Goal: Check status

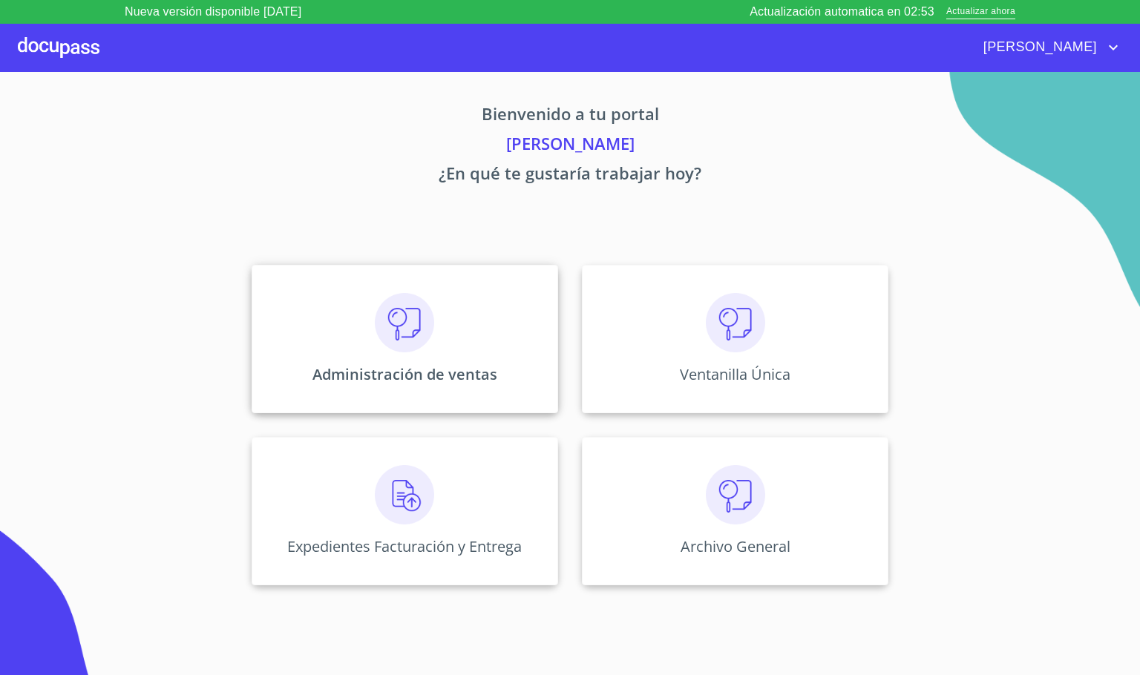
click at [397, 379] on p "Administración de ventas" at bounding box center [404, 374] width 185 height 20
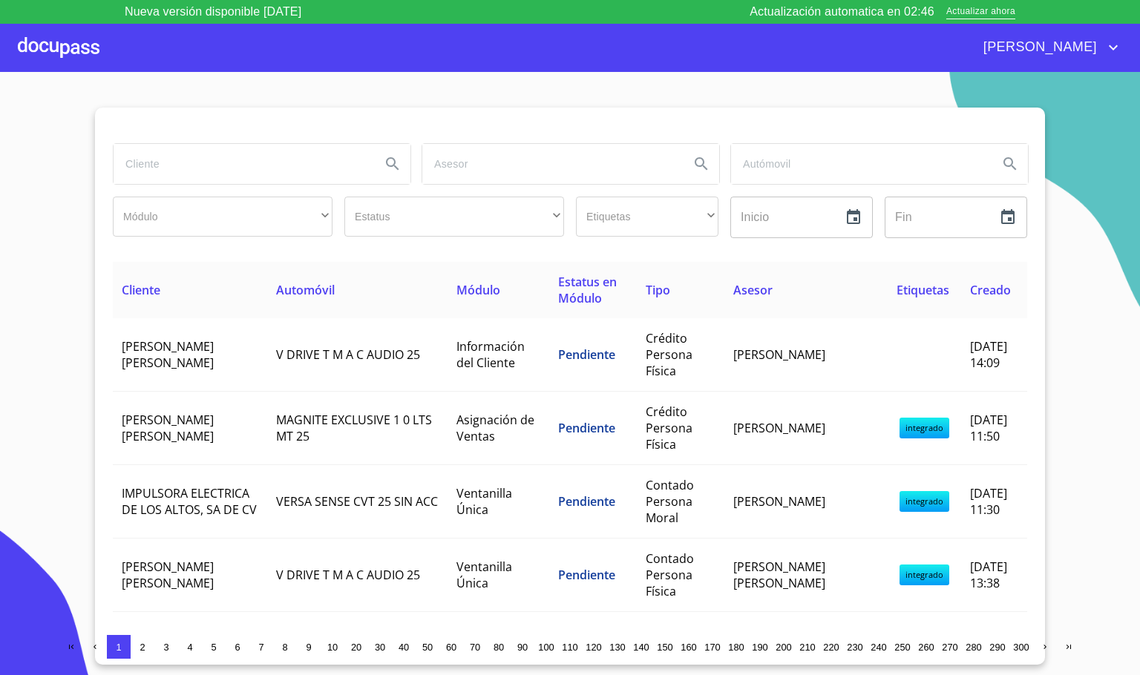
click at [274, 177] on input "search" at bounding box center [241, 164] width 255 height 40
type input "[PERSON_NAME] [PERSON_NAME]"
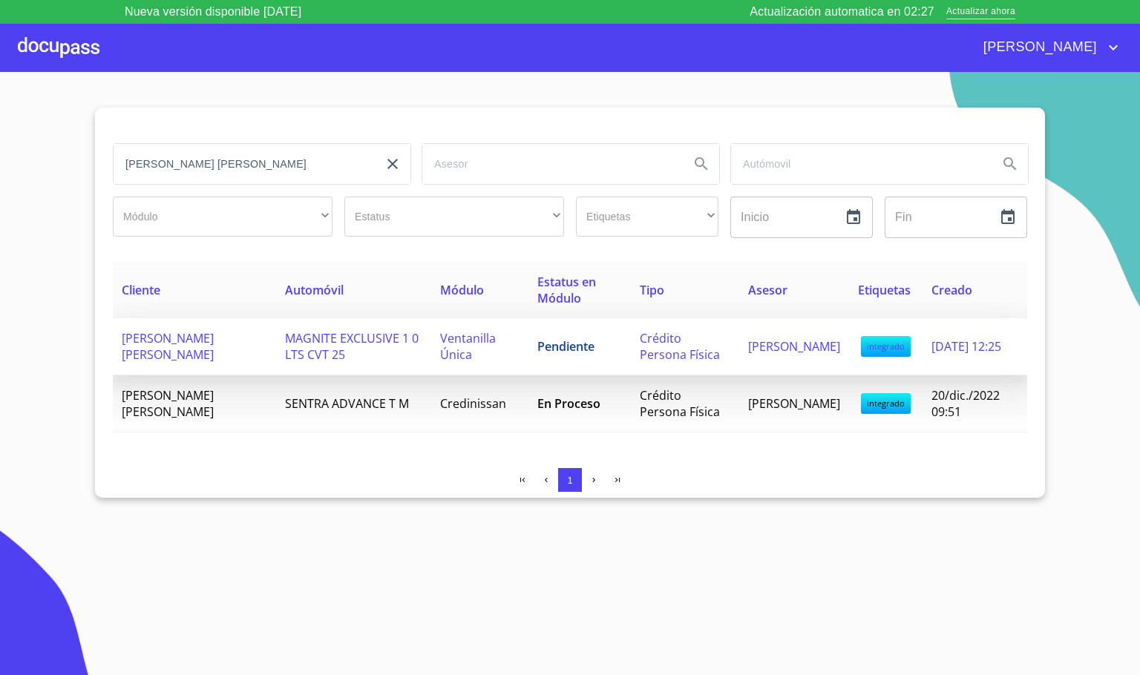
click at [405, 335] on td "MAGNITE EXCLUSIVE 1 0 LTS CVT 25" at bounding box center [353, 346] width 154 height 57
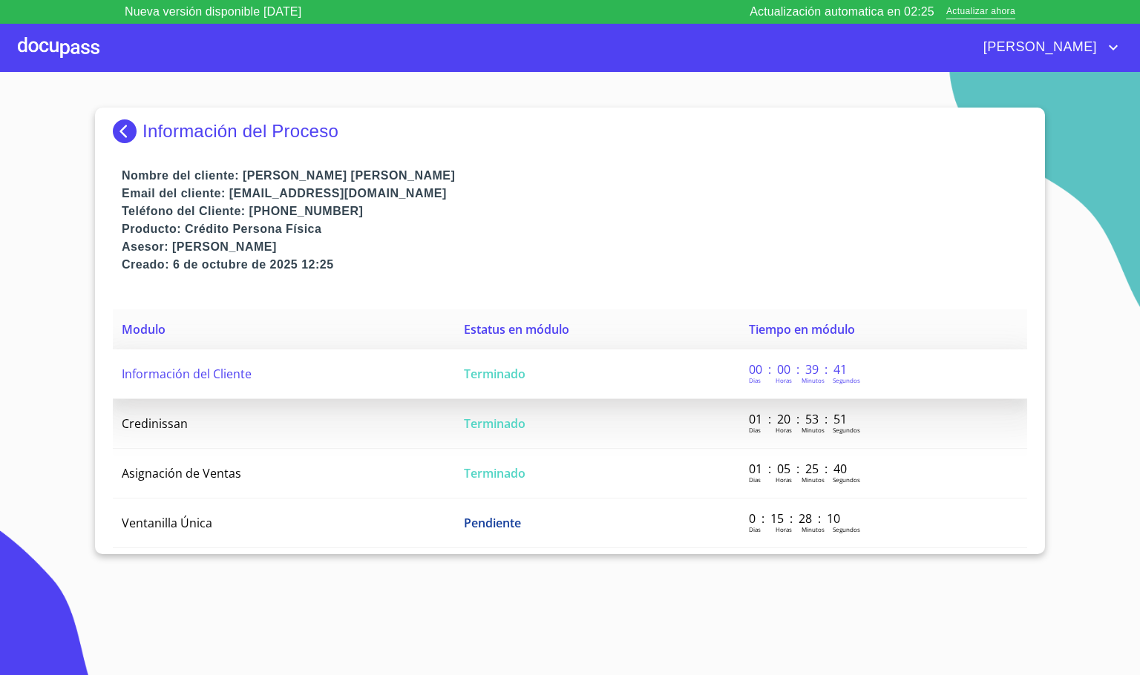
click at [544, 374] on td "Terminado" at bounding box center [597, 374] width 285 height 50
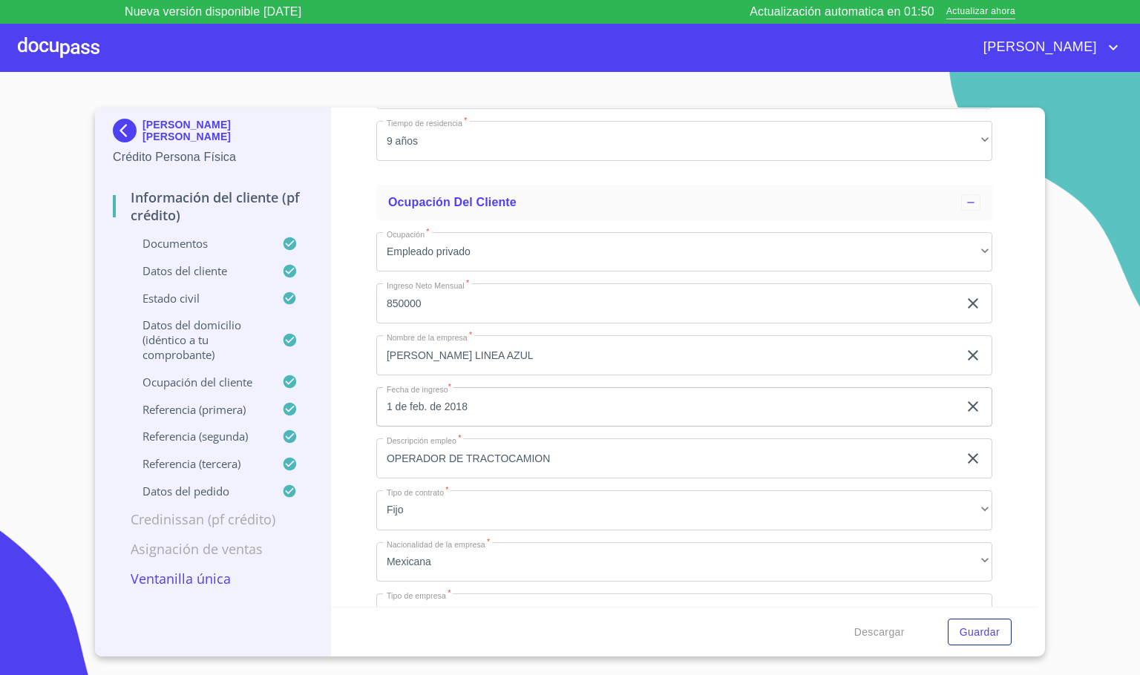
scroll to position [6615, 0]
